Goal: Navigation & Orientation: Find specific page/section

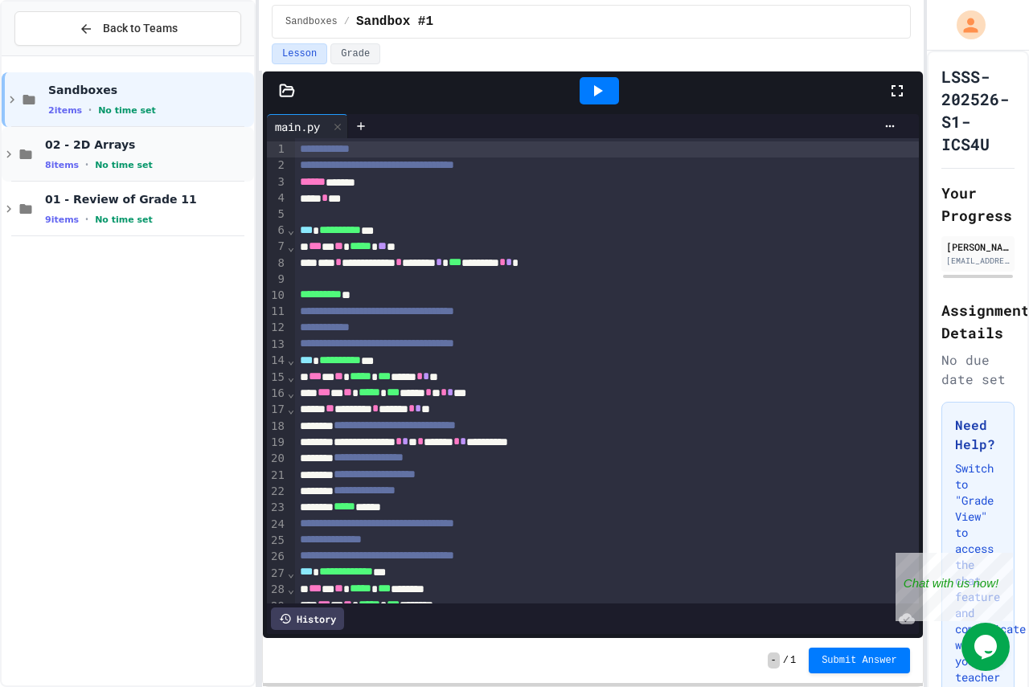
click at [150, 149] on span "02 - 2D Arrays" at bounding box center [148, 144] width 206 height 14
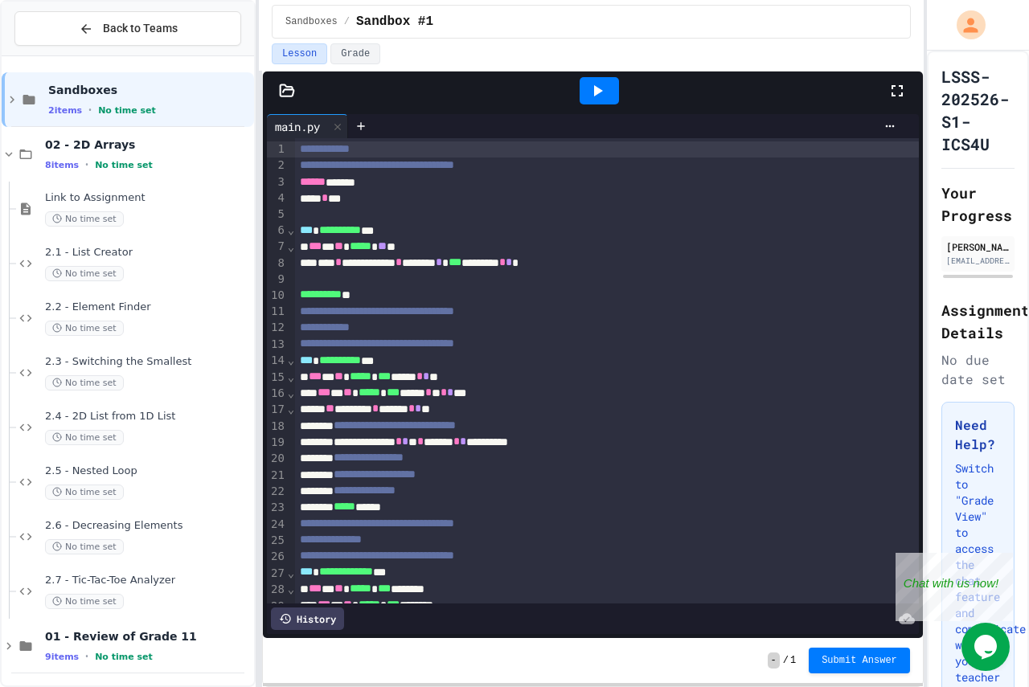
click at [150, 149] on span "02 - 2D Arrays" at bounding box center [148, 144] width 206 height 14
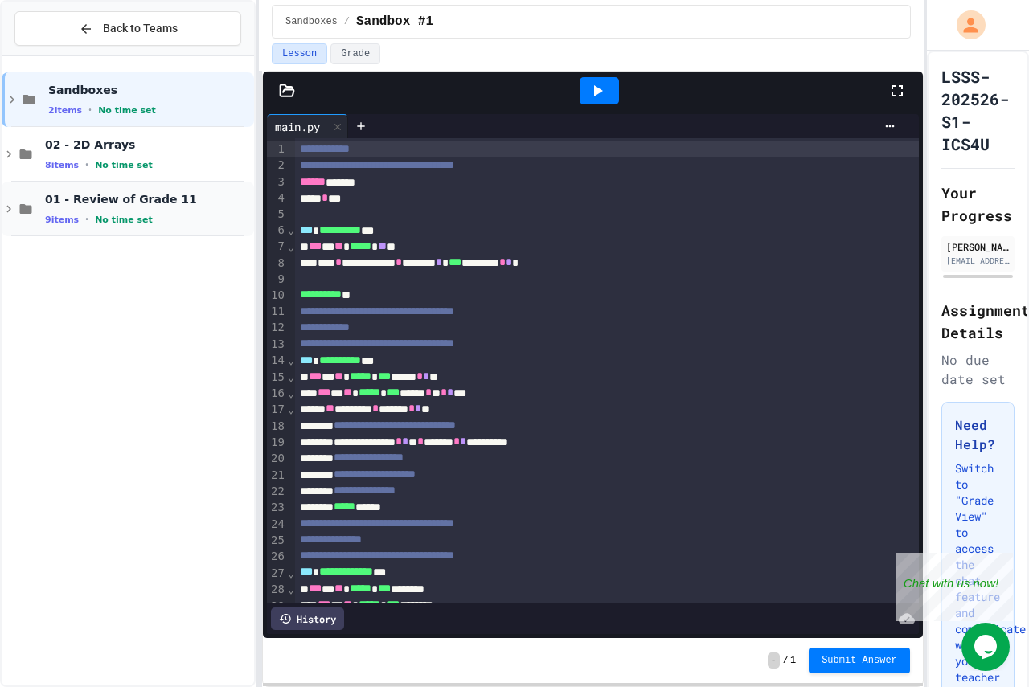
click at [144, 197] on span "01 - Review of Grade 11" at bounding box center [148, 199] width 206 height 14
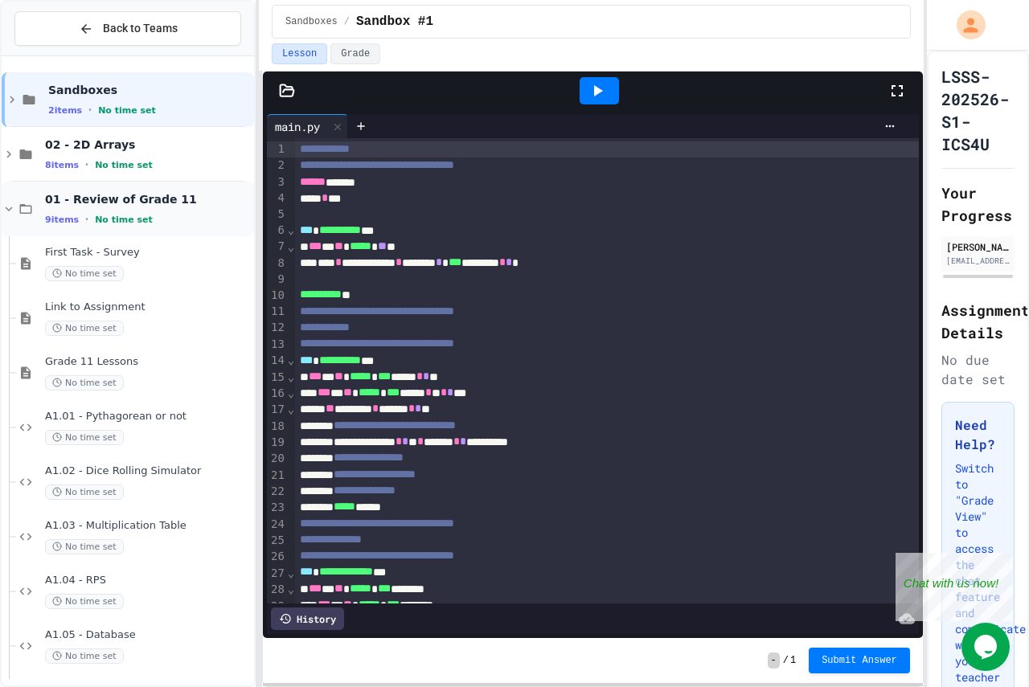
click at [145, 194] on span "01 - Review of Grade 11" at bounding box center [148, 199] width 206 height 14
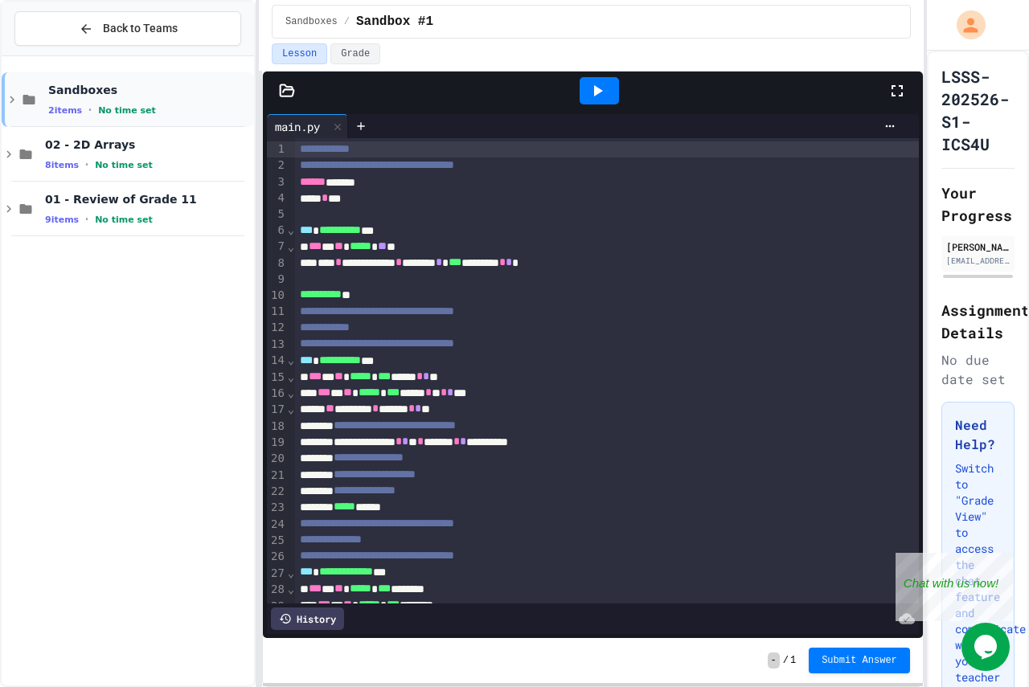
click at [127, 79] on div "Sandboxes 2 items • No time set" at bounding box center [128, 99] width 252 height 55
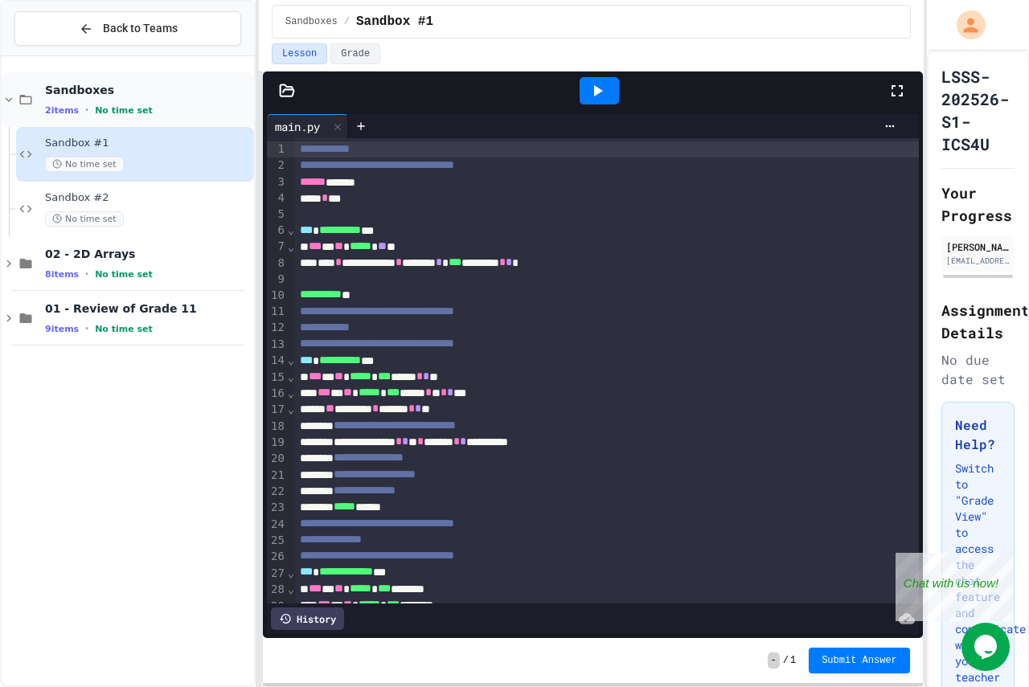
click at [127, 88] on span "Sandboxes" at bounding box center [148, 90] width 206 height 14
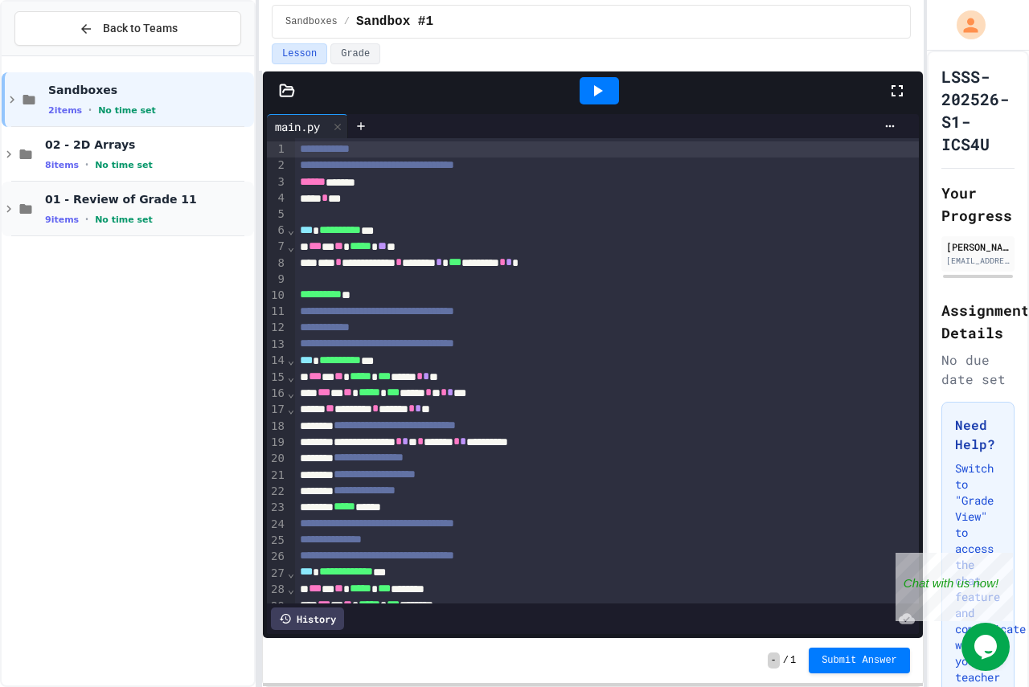
click at [114, 225] on span "No time set" at bounding box center [124, 220] width 58 height 10
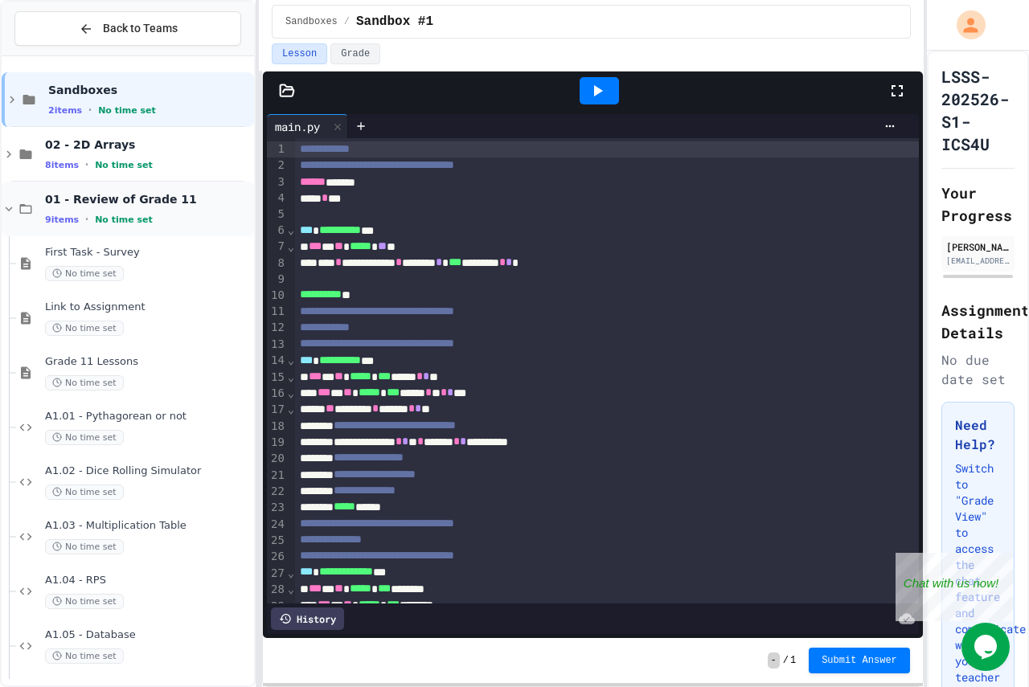
click at [121, 212] on div "01 - Review of Grade 11 9 items • No time set" at bounding box center [148, 209] width 206 height 34
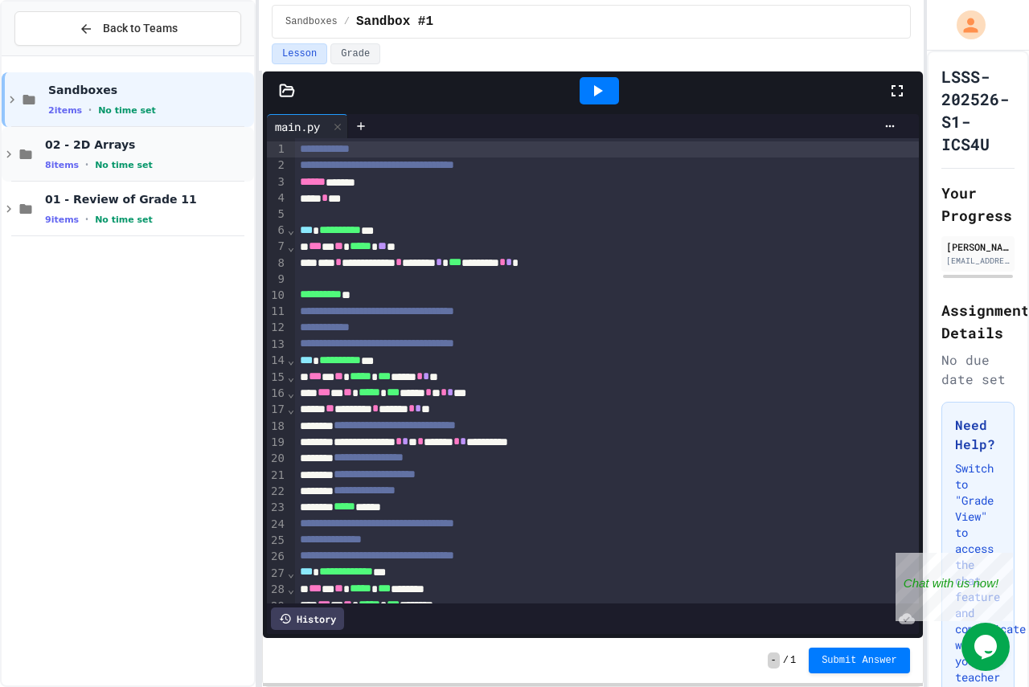
click at [116, 160] on span "No time set" at bounding box center [124, 165] width 58 height 10
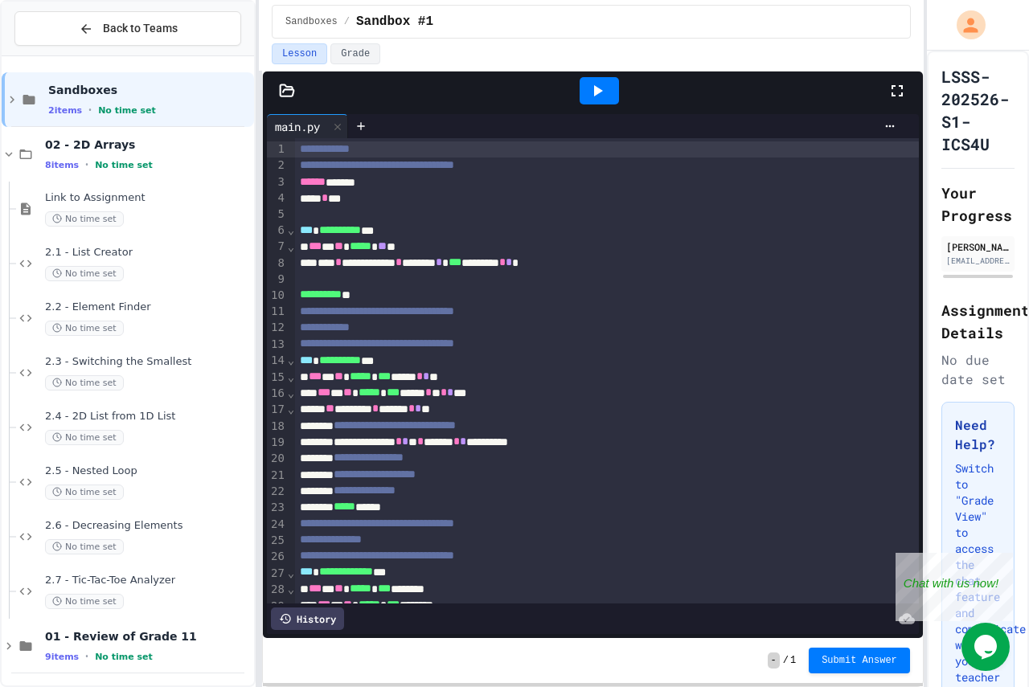
scroll to position [4, 0]
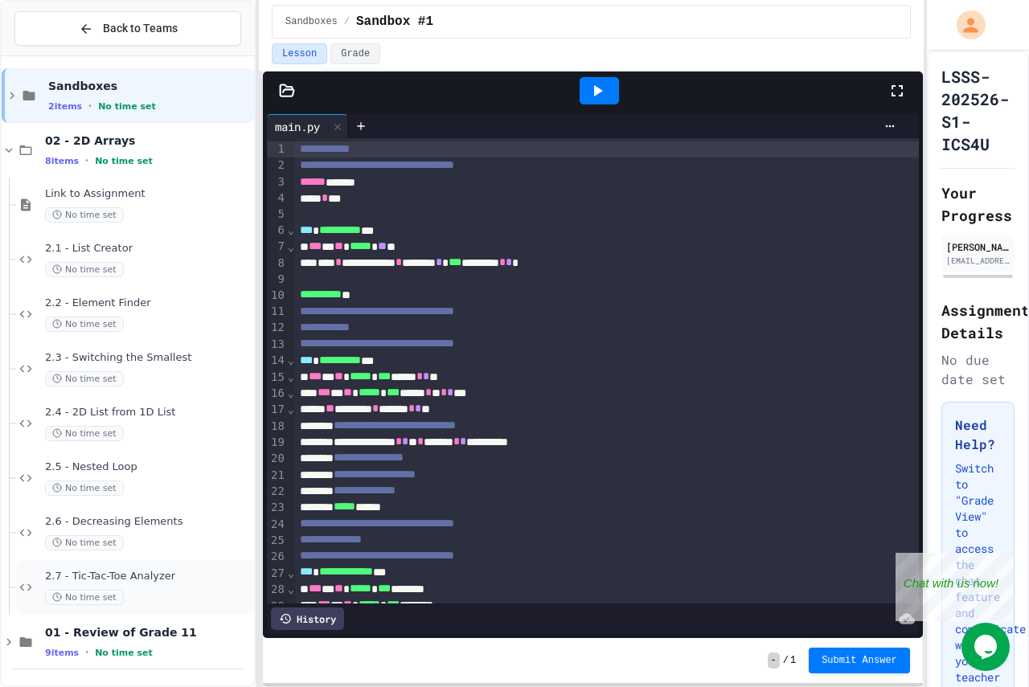
click at [132, 590] on div "No time set" at bounding box center [148, 597] width 206 height 15
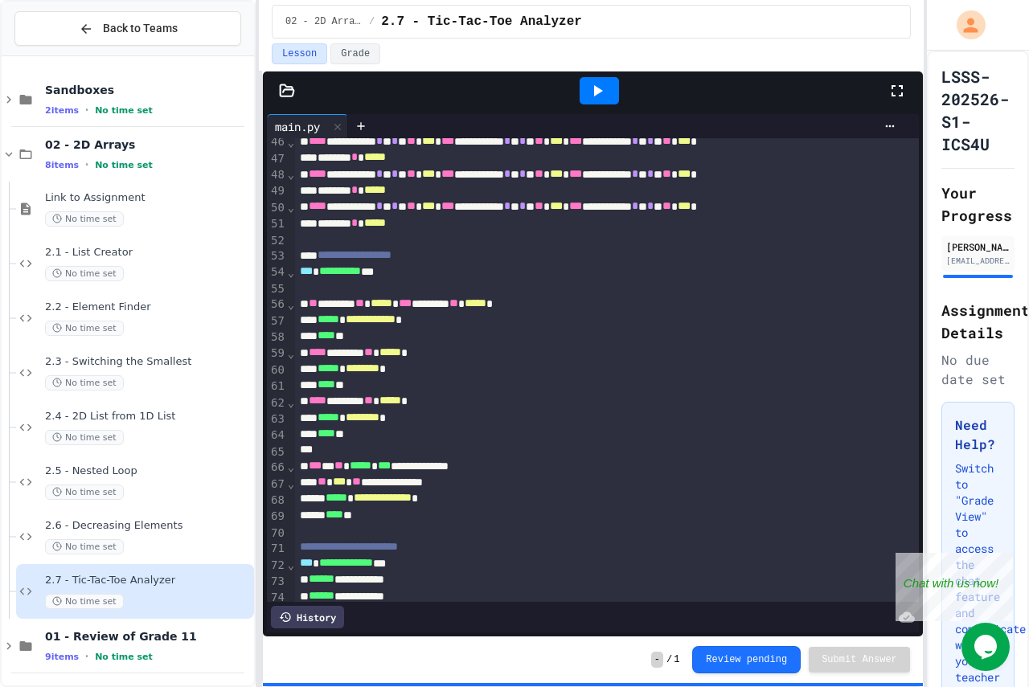
scroll to position [820, 0]
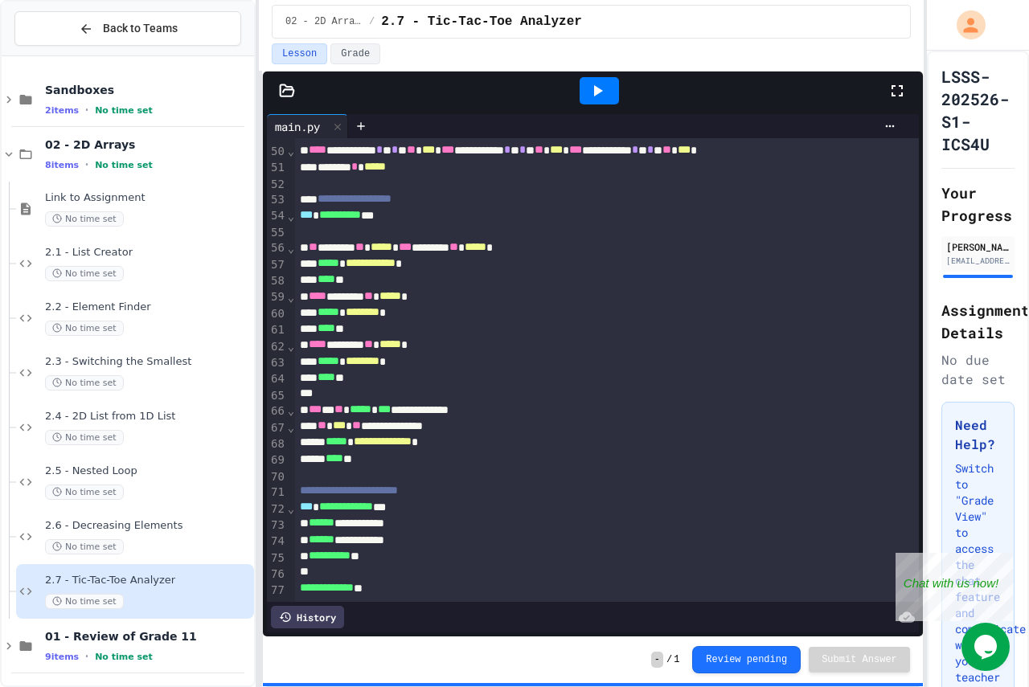
click at [368, 223] on div at bounding box center [607, 231] width 624 height 16
click at [149, 31] on span "Back to Teams" at bounding box center [140, 28] width 75 height 17
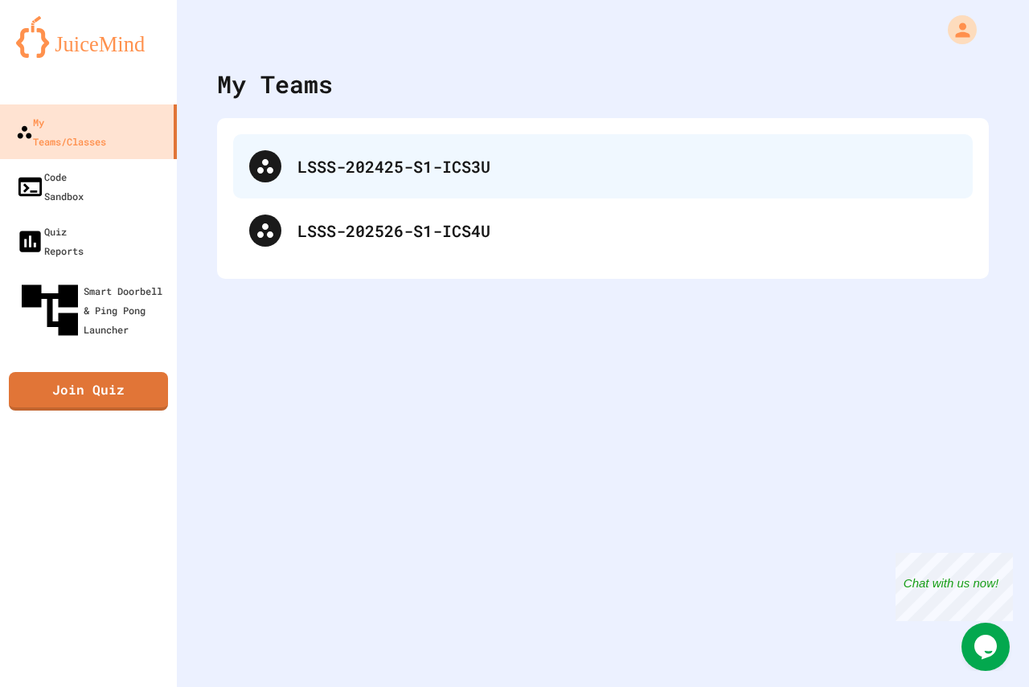
click at [431, 177] on div "LSSS-202425-S1-ICS3U" at bounding box center [626, 166] width 659 height 24
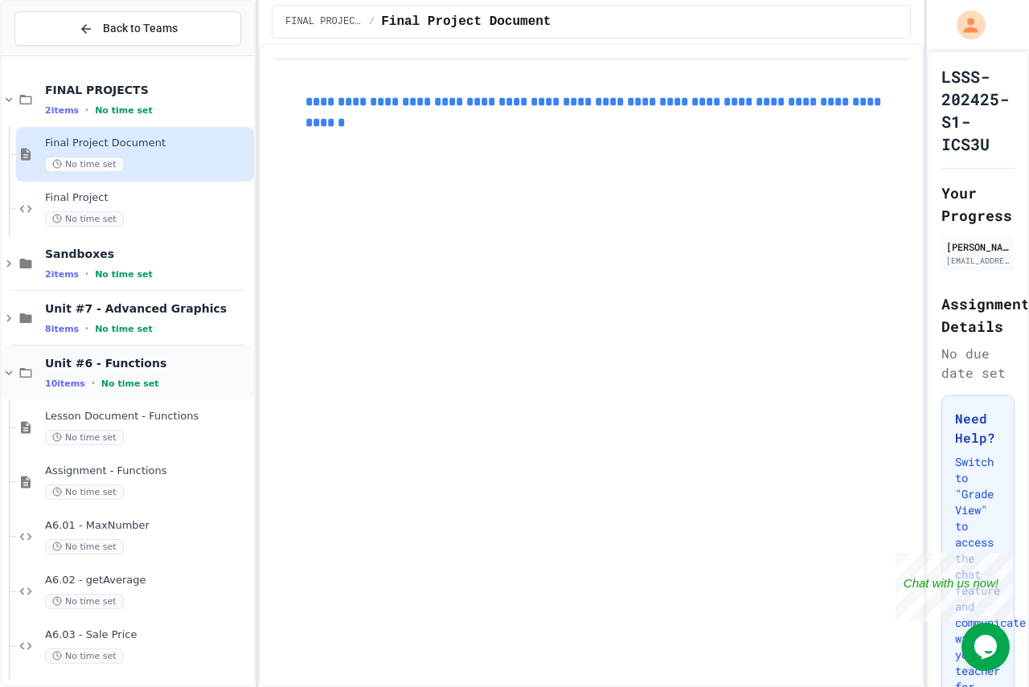
click at [111, 367] on span "Unit #6 - Functions" at bounding box center [148, 363] width 206 height 14
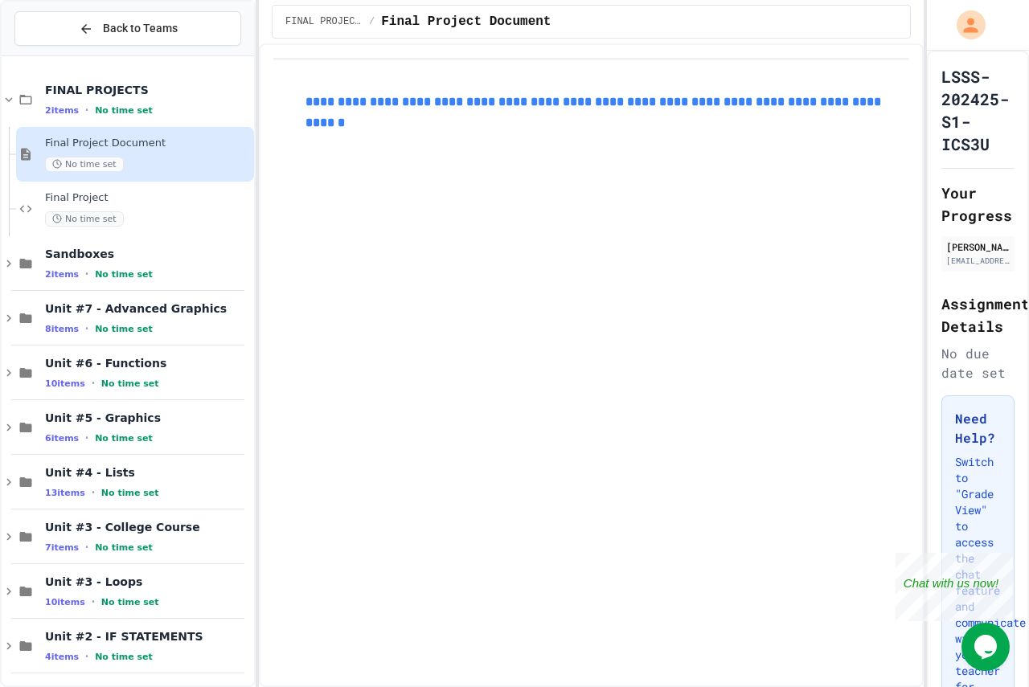
scroll to position [113, 0]
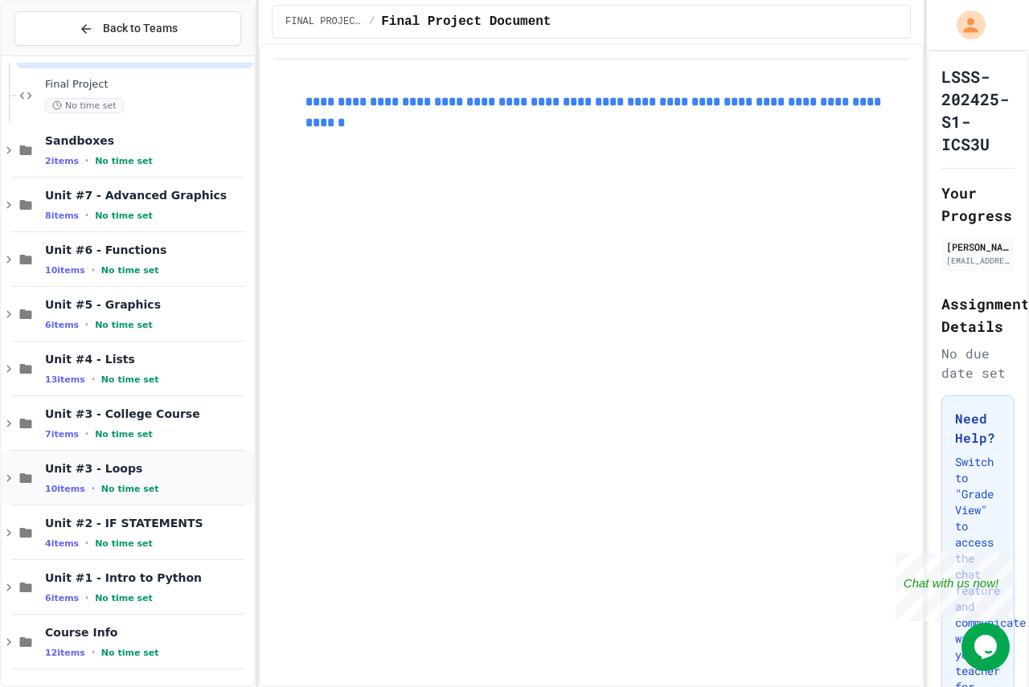
click at [132, 477] on div "Unit #3 - Loops 10 items • No time set" at bounding box center [148, 478] width 206 height 34
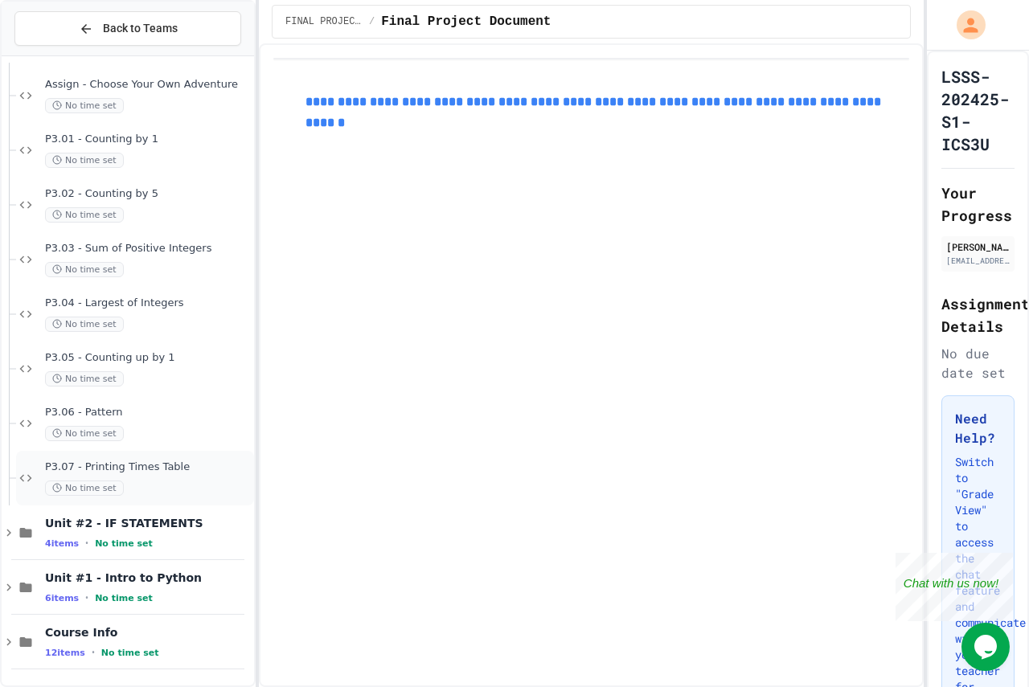
scroll to position [579, 0]
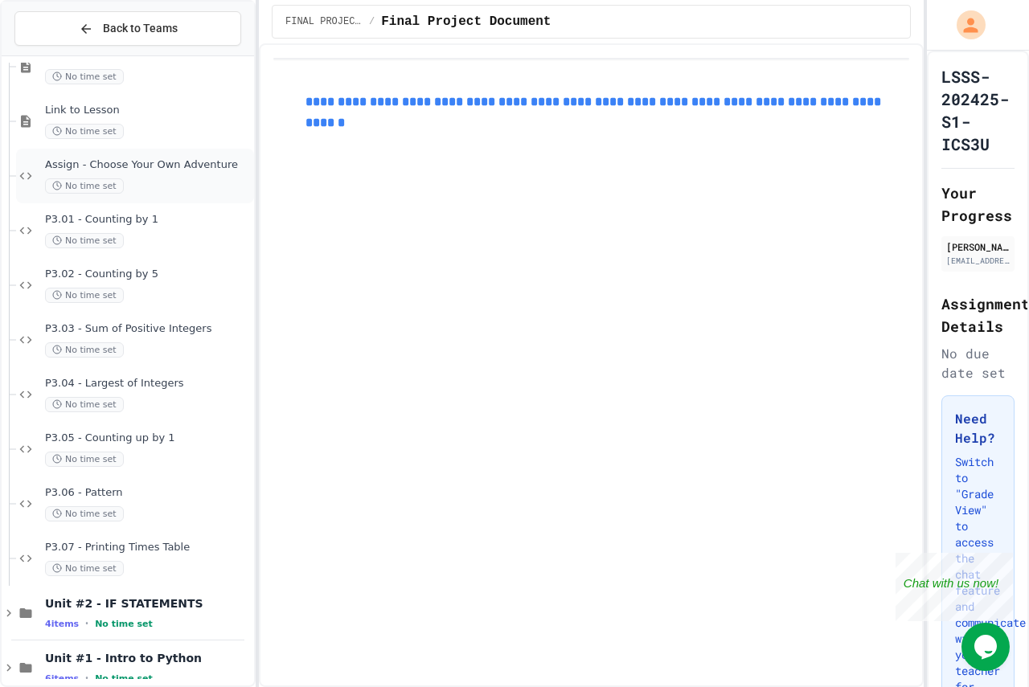
click at [144, 158] on span "Assign - Choose Your Own Adventure" at bounding box center [148, 165] width 206 height 14
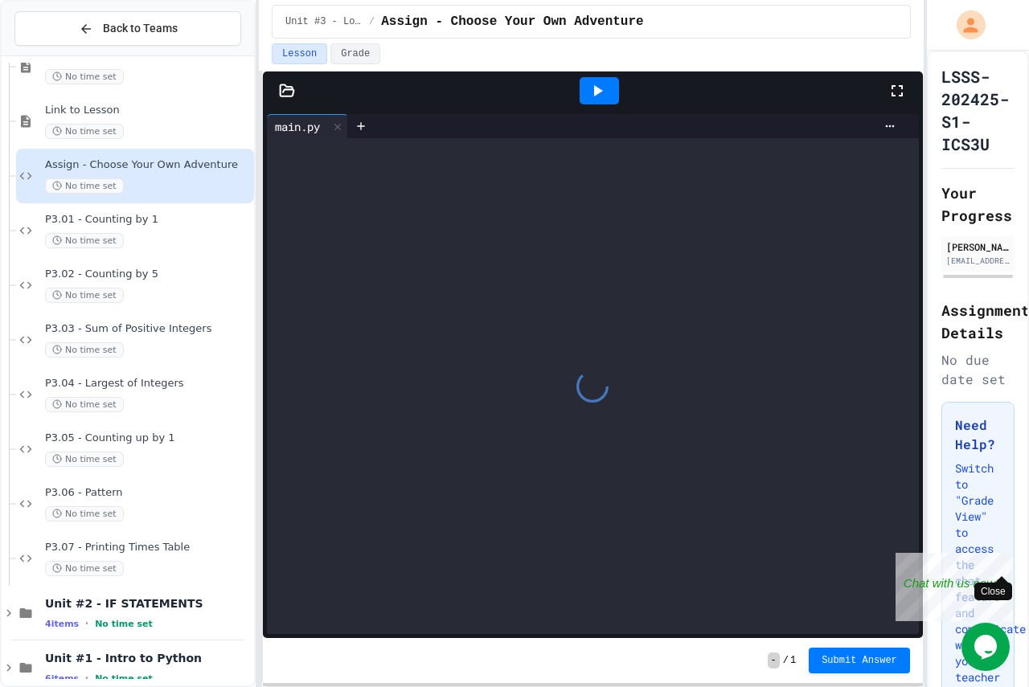
click at [1006, 566] on div "Close" at bounding box center [1001, 563] width 20 height 20
